Goal: Check status: Check status

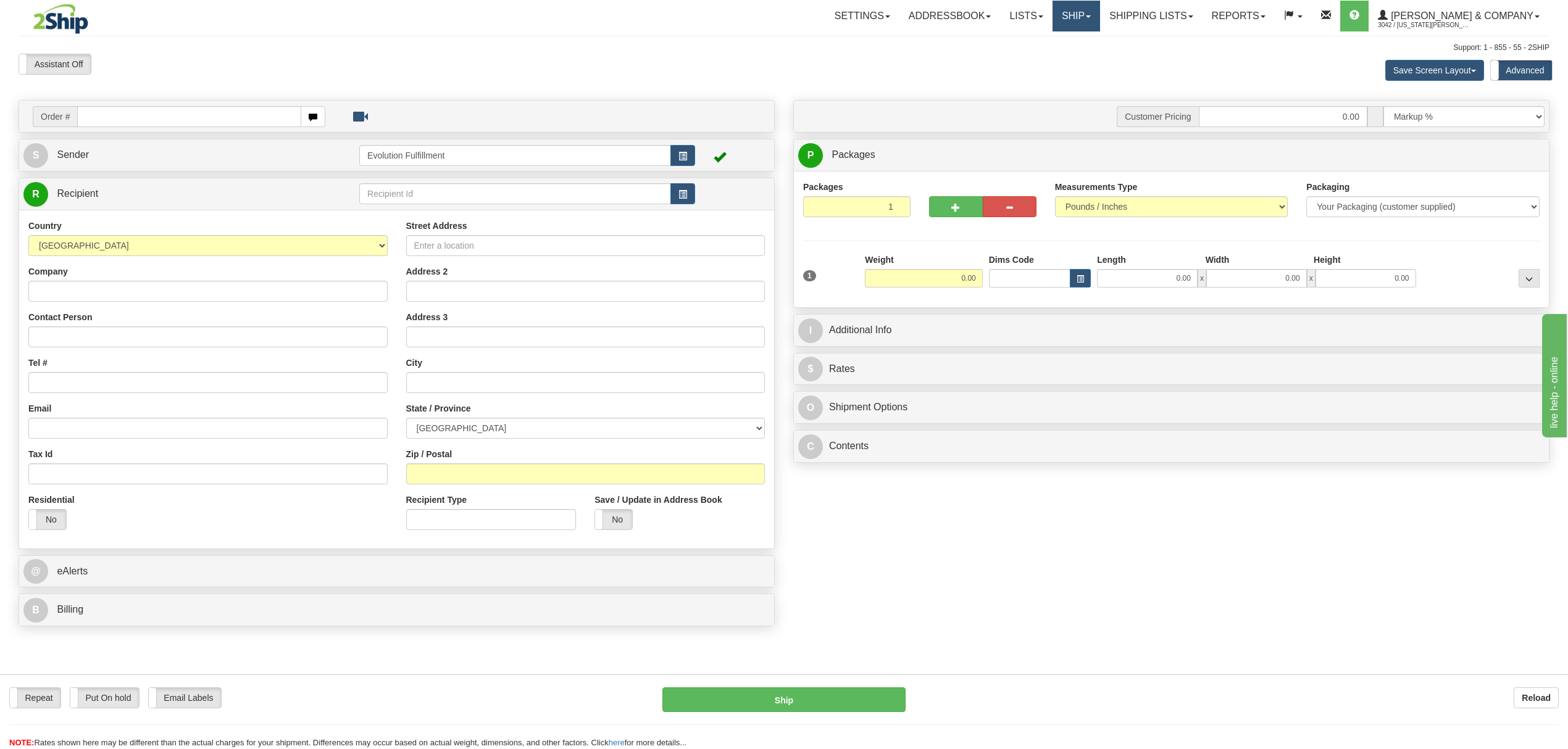
click at [1100, 13] on link "Ship" at bounding box center [1076, 16] width 48 height 31
click at [1100, 64] on link "OnHold / Order Queue" at bounding box center [1044, 59] width 112 height 16
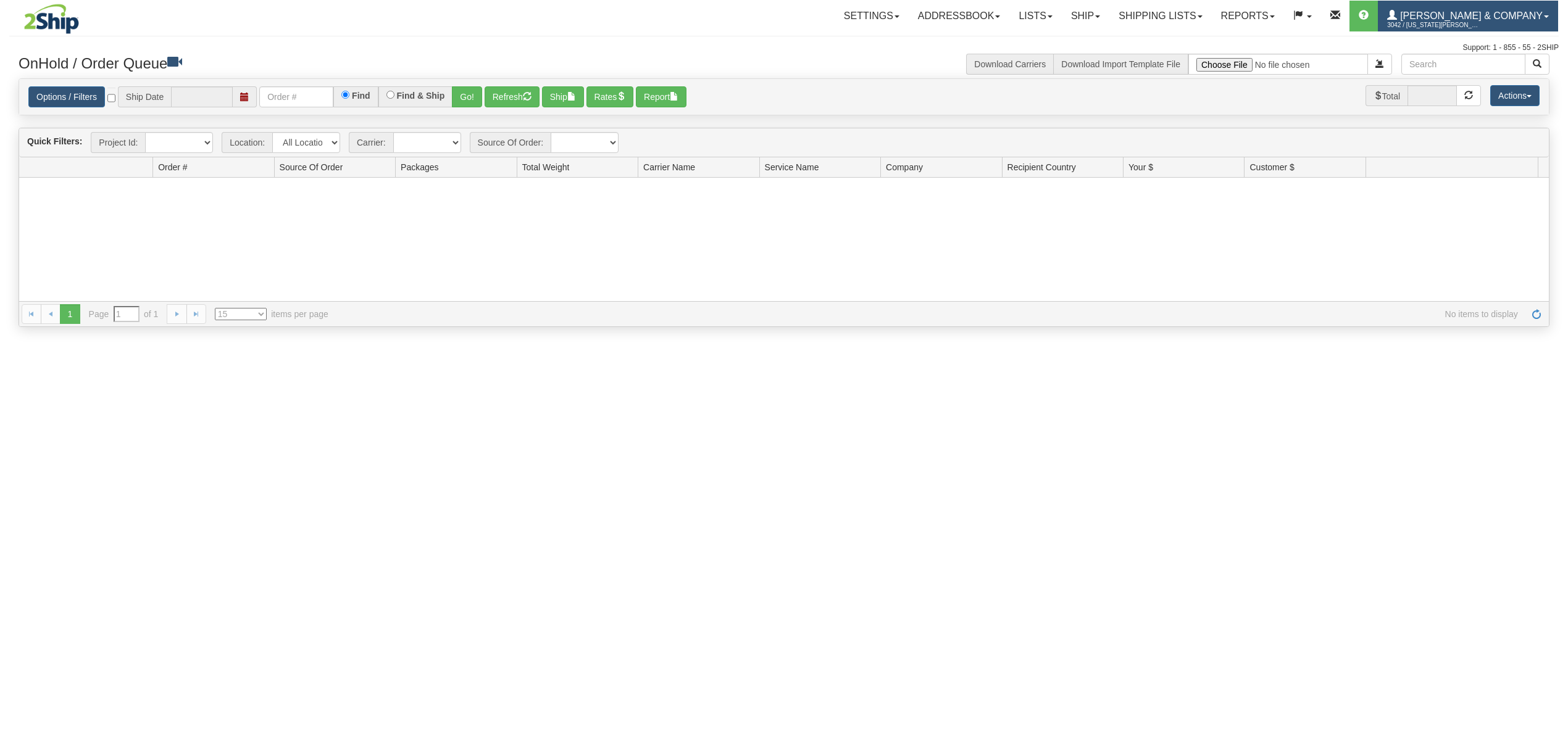
type input "[DATE]"
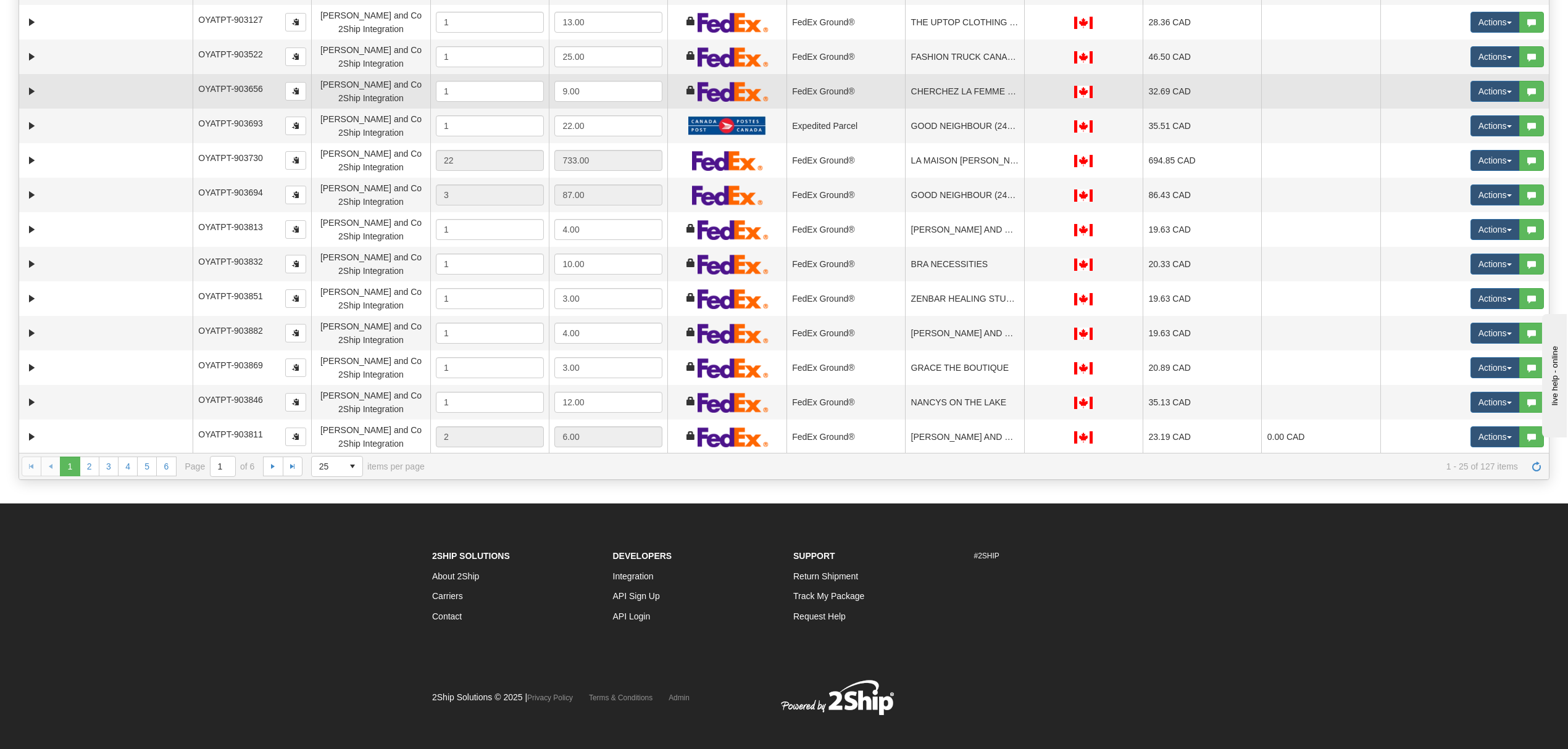
scroll to position [247, 0]
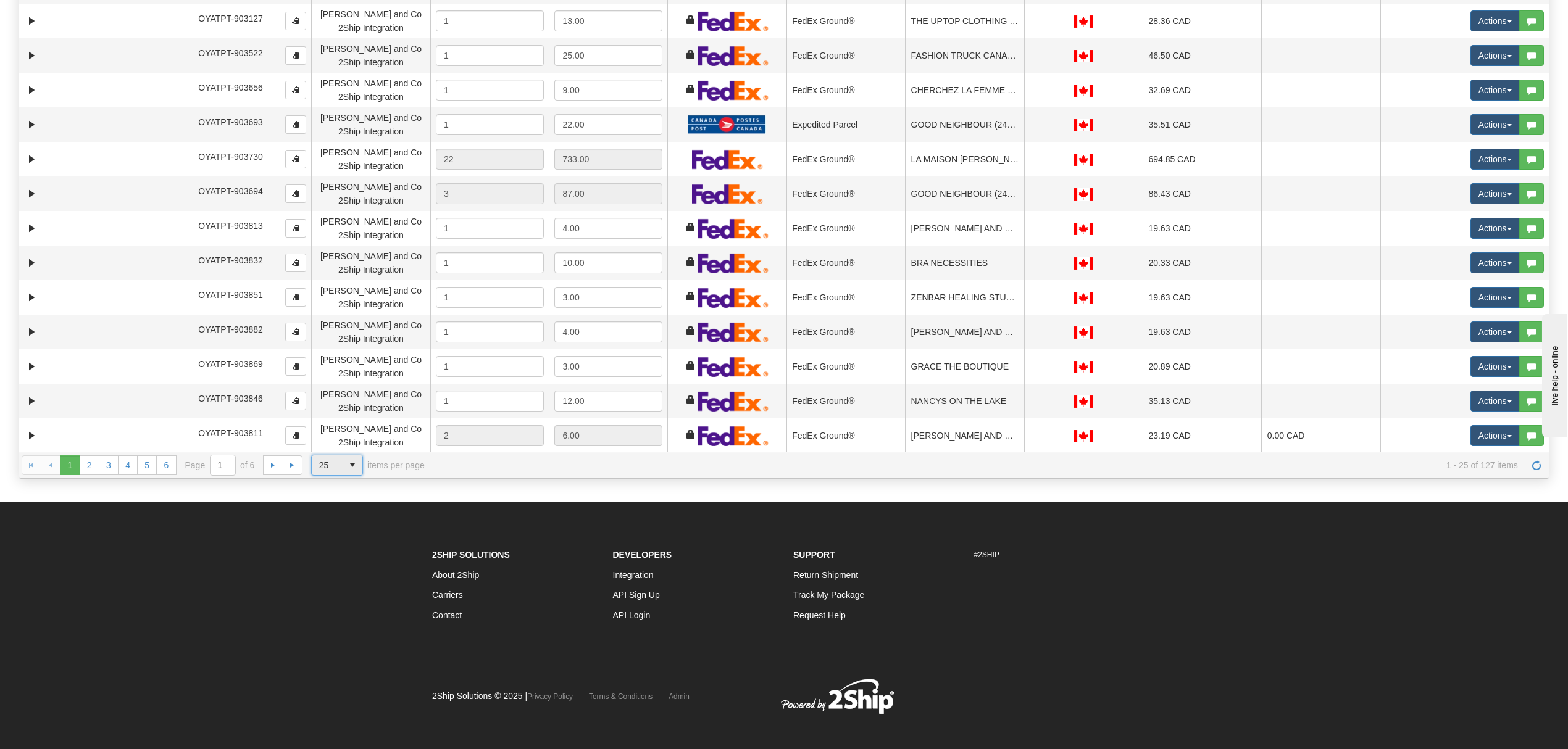
click at [356, 470] on span "select" at bounding box center [352, 465] width 20 height 20
click at [334, 532] on li "100" at bounding box center [337, 540] width 51 height 18
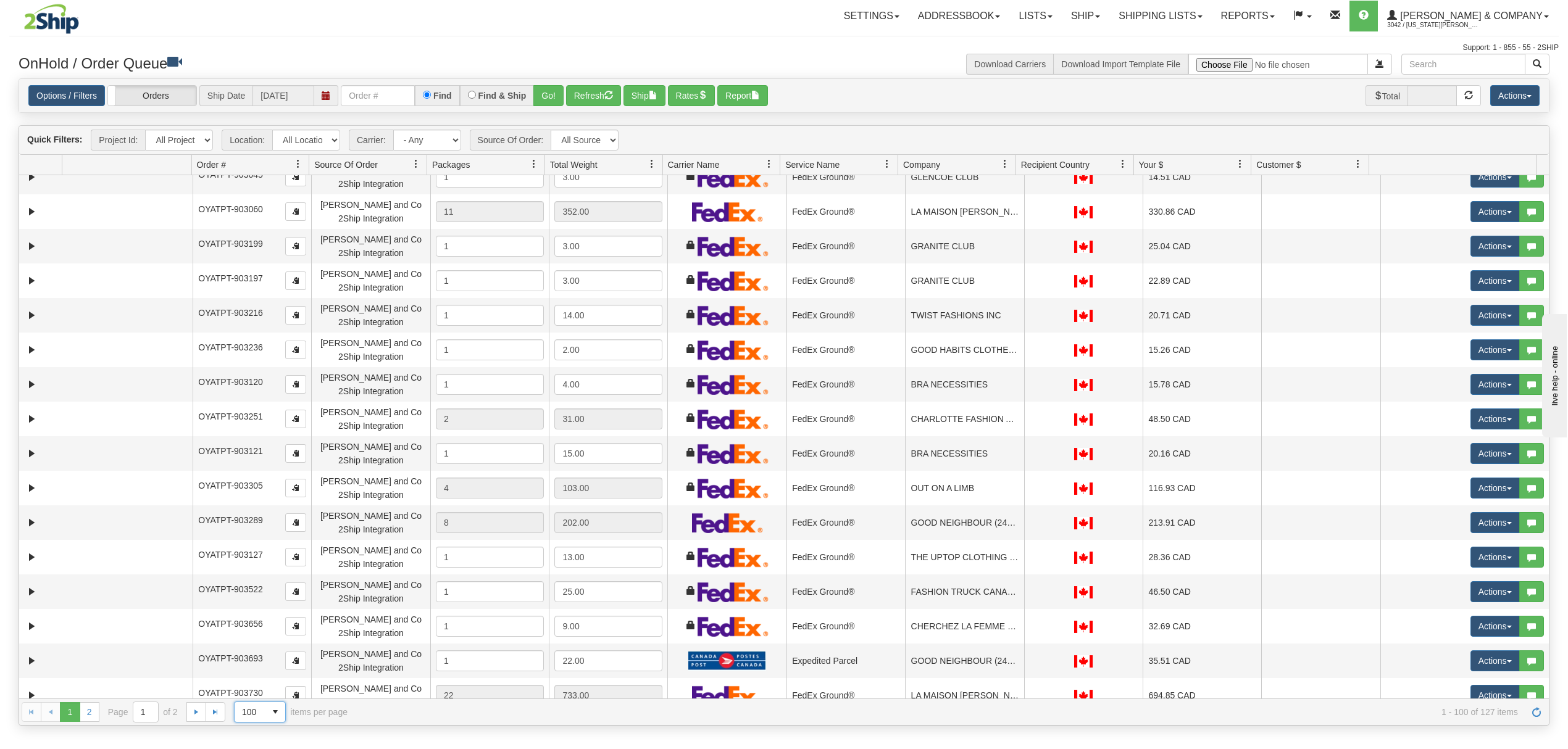
scroll to position [0, 0]
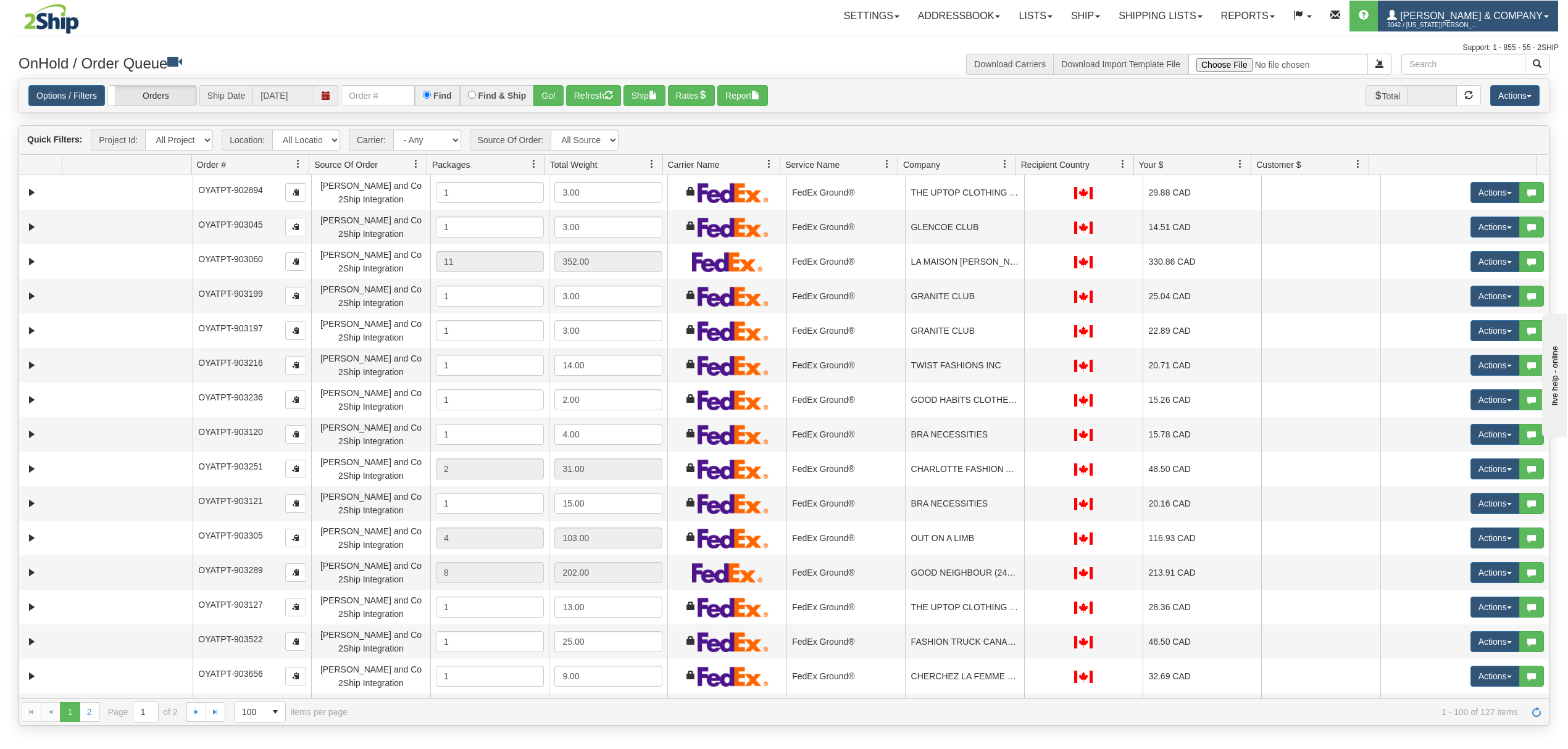
click at [1520, 13] on span "[PERSON_NAME] & Company" at bounding box center [1470, 15] width 145 height 10
click at [1515, 71] on link "LOG OUT" at bounding box center [1495, 76] width 125 height 16
